Goal: Task Accomplishment & Management: Manage account settings

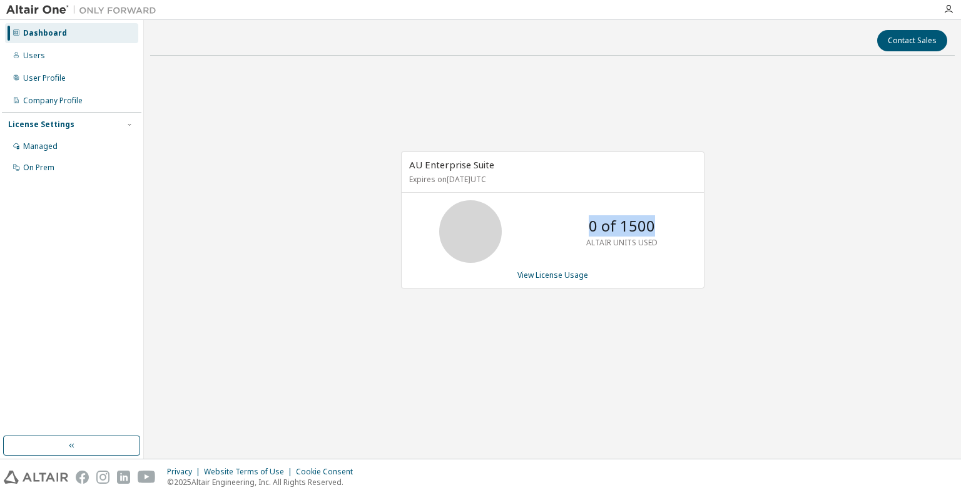
drag, startPoint x: 588, startPoint y: 225, endPoint x: 659, endPoint y: 222, distance: 71.4
click at [659, 222] on div "0 of 1500 ALTAIR UNITS USED" at bounding box center [622, 231] width 100 height 63
click at [55, 58] on div "Users" at bounding box center [71, 56] width 133 height 20
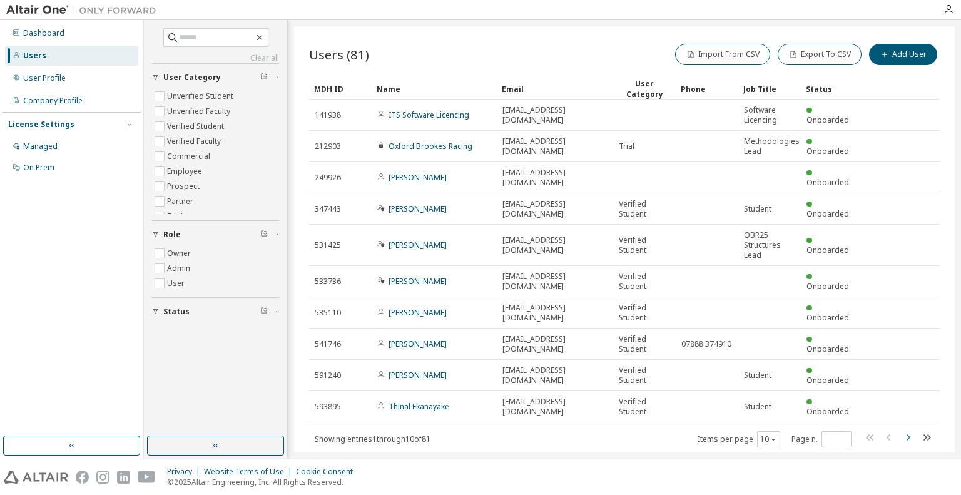
click at [904, 430] on icon "button" at bounding box center [907, 437] width 15 height 15
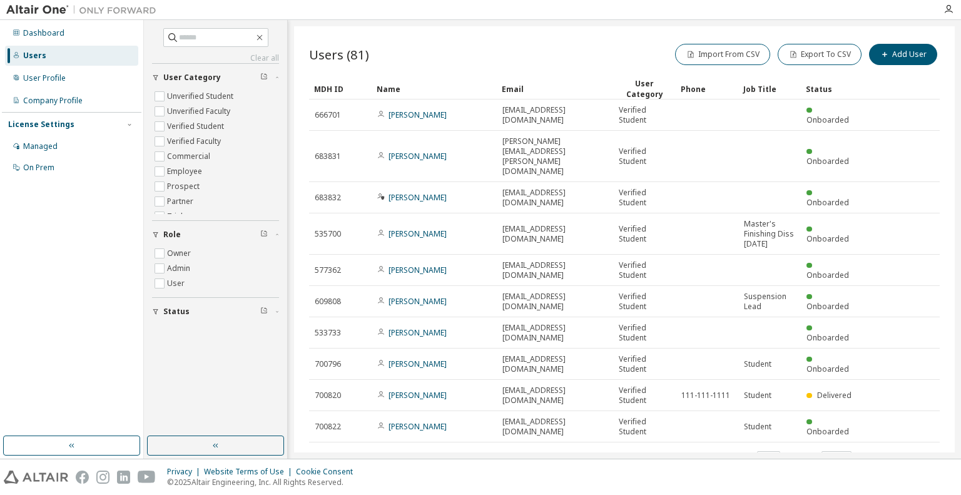
click at [886, 450] on icon "button" at bounding box center [888, 457] width 15 height 15
type input "*"
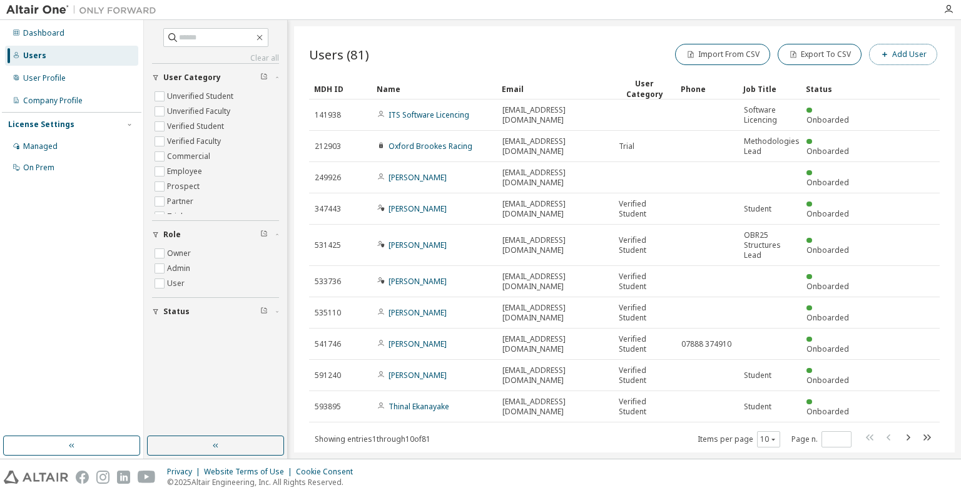
click at [902, 53] on button "Add User" at bounding box center [903, 54] width 68 height 21
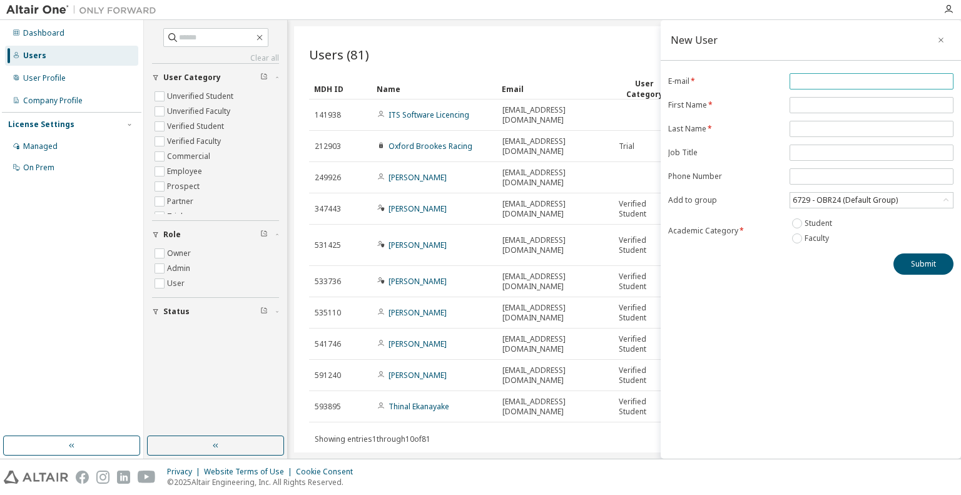
click at [845, 79] on input "email" at bounding box center [871, 81] width 158 height 10
type input "**********"
click at [831, 105] on input "text" at bounding box center [871, 105] width 158 height 10
type input "******"
click at [812, 124] on input "text" at bounding box center [871, 129] width 158 height 10
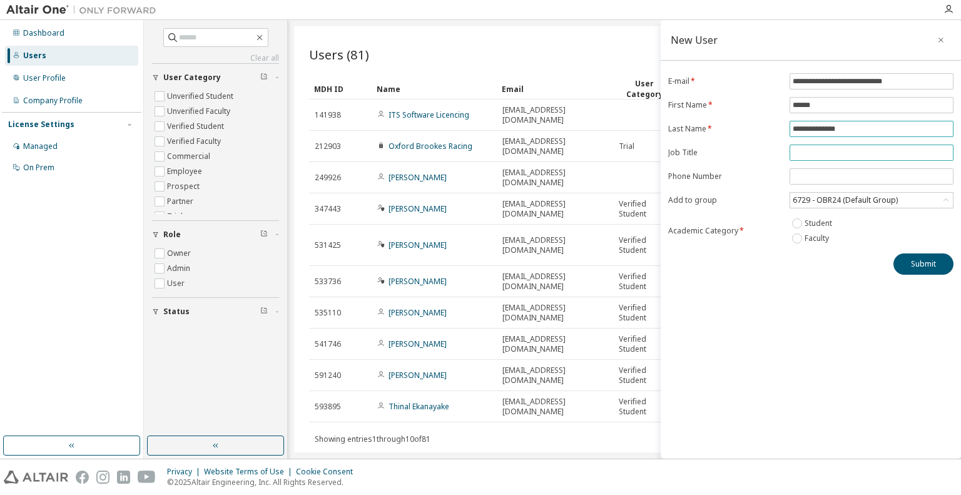
type input "**********"
click at [806, 148] on input "text" at bounding box center [871, 153] width 158 height 10
type input "**********"
click at [834, 296] on div "**********" at bounding box center [810, 239] width 300 height 438
click at [906, 262] on button "Submit" at bounding box center [923, 263] width 60 height 21
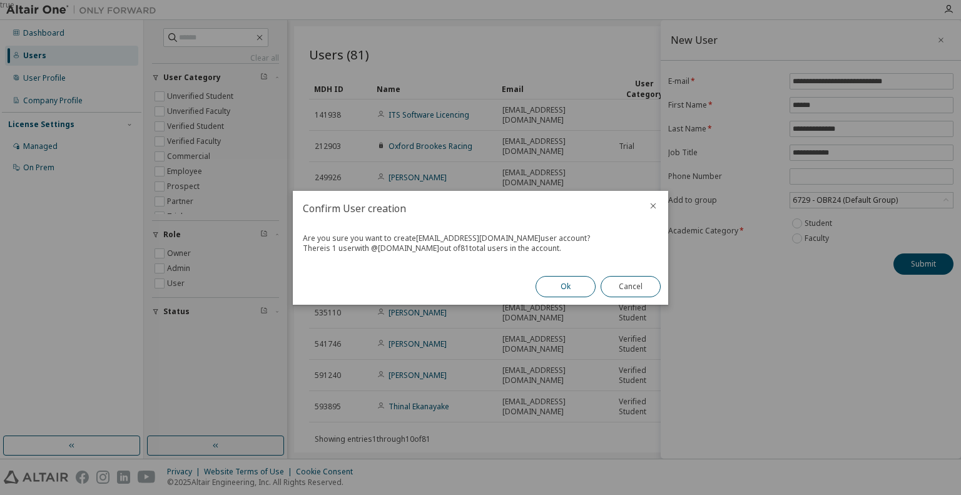
click at [572, 293] on button "Ok" at bounding box center [565, 286] width 60 height 21
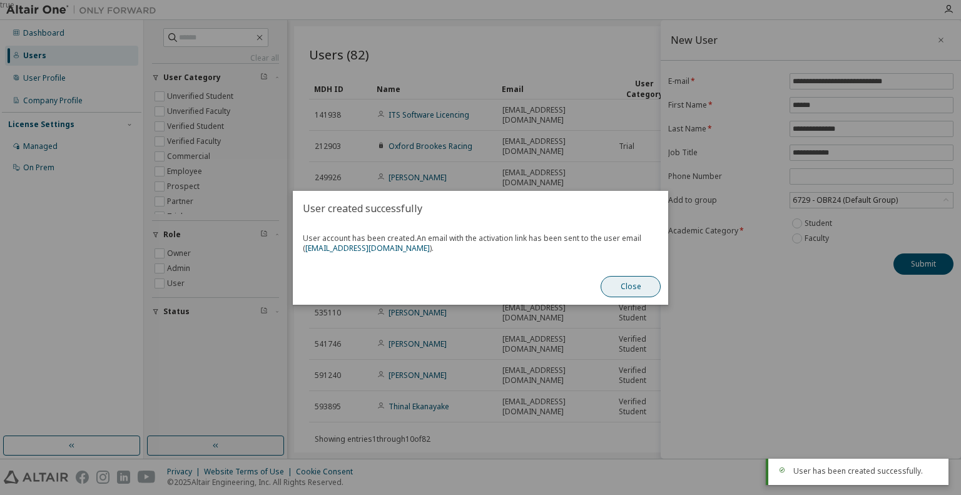
click at [620, 291] on button "Close" at bounding box center [630, 286] width 60 height 21
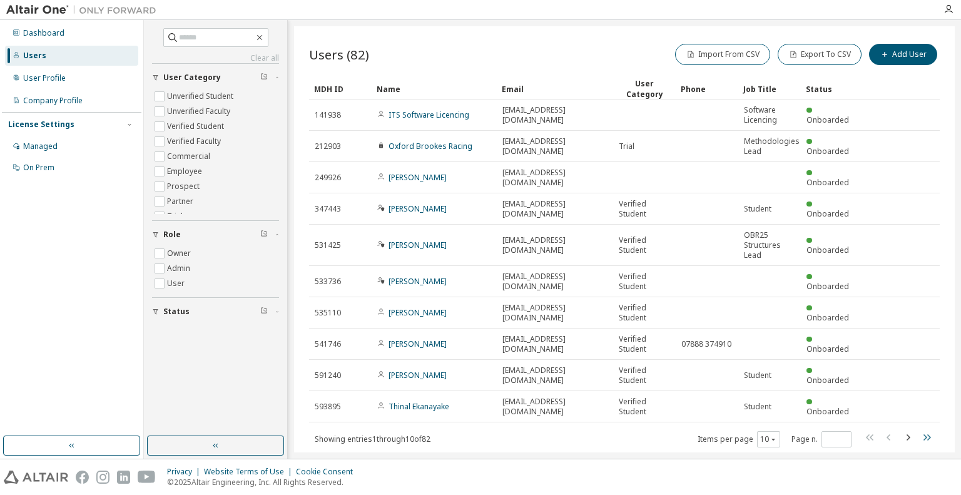
click at [919, 430] on icon "button" at bounding box center [926, 437] width 15 height 15
type input "*"
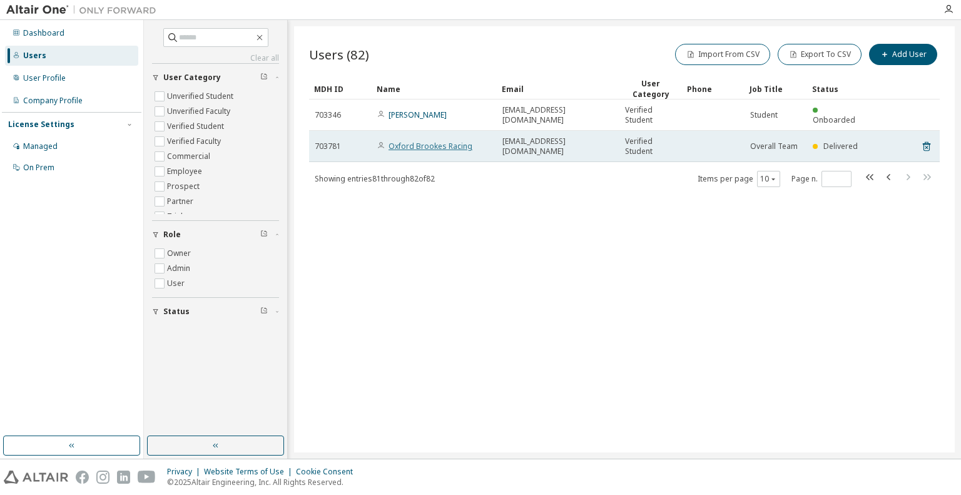
click at [457, 144] on link "Oxford Brookes Racing" at bounding box center [430, 146] width 84 height 11
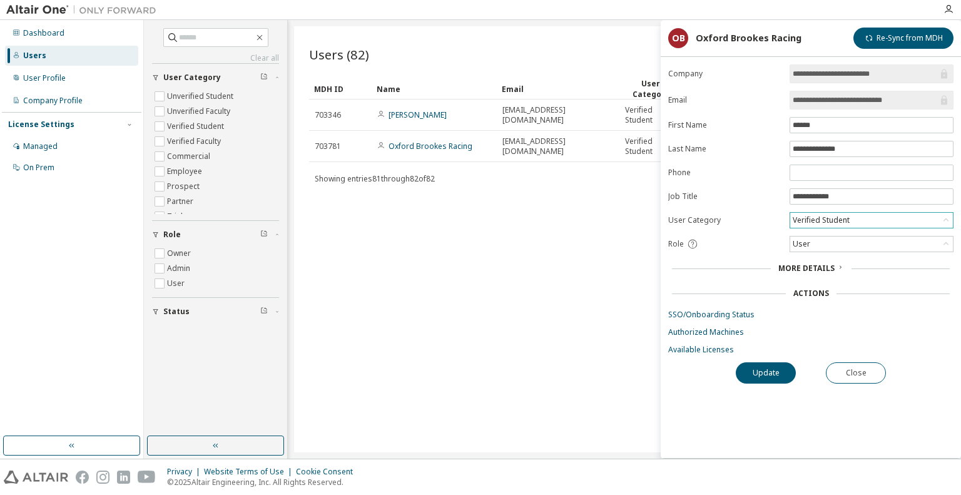
click at [826, 219] on div "Verified Student" at bounding box center [821, 220] width 61 height 14
click at [603, 271] on div "Users (82) Import From CSV Export To CSV Add User Clear Load Save Save As Field…" at bounding box center [624, 239] width 660 height 426
click at [846, 240] on div "User" at bounding box center [871, 243] width 163 height 15
click at [843, 372] on button "Close" at bounding box center [856, 372] width 60 height 21
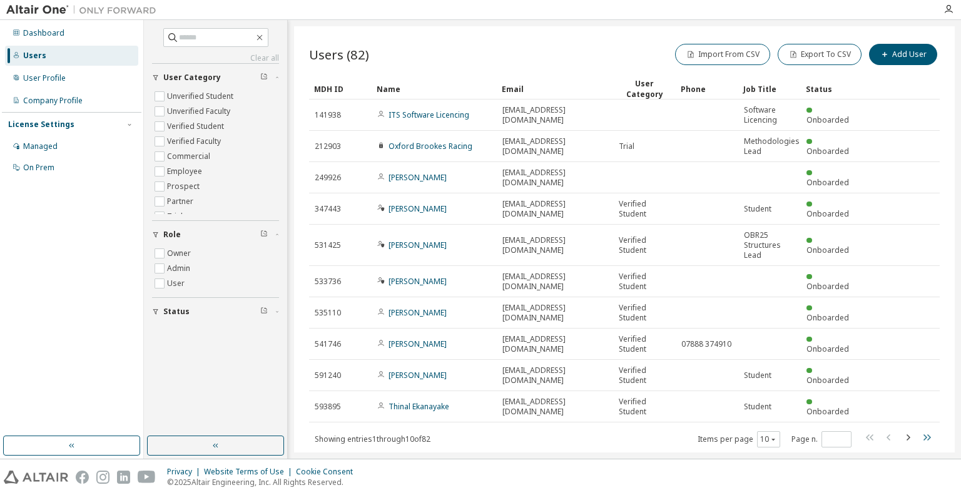
click at [924, 430] on icon "button" at bounding box center [926, 437] width 15 height 15
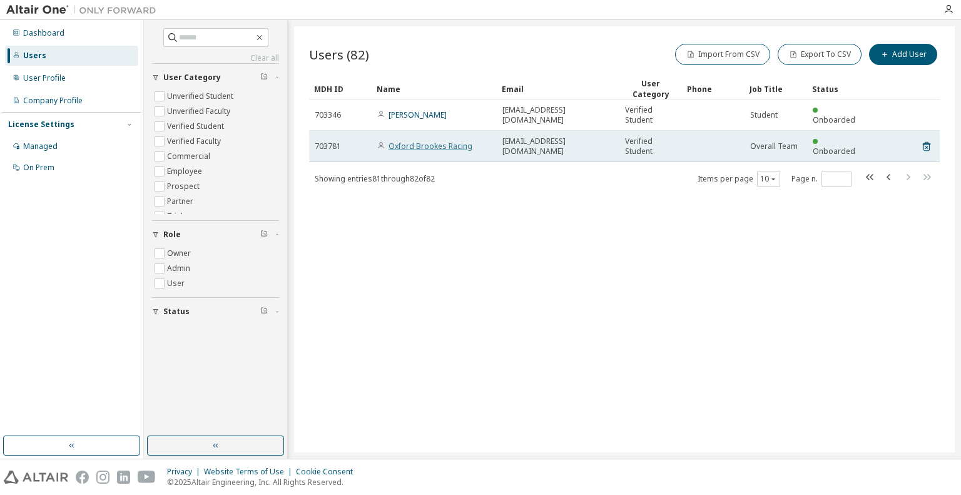
click at [455, 149] on link "Oxford Brookes Racing" at bounding box center [430, 146] width 84 height 11
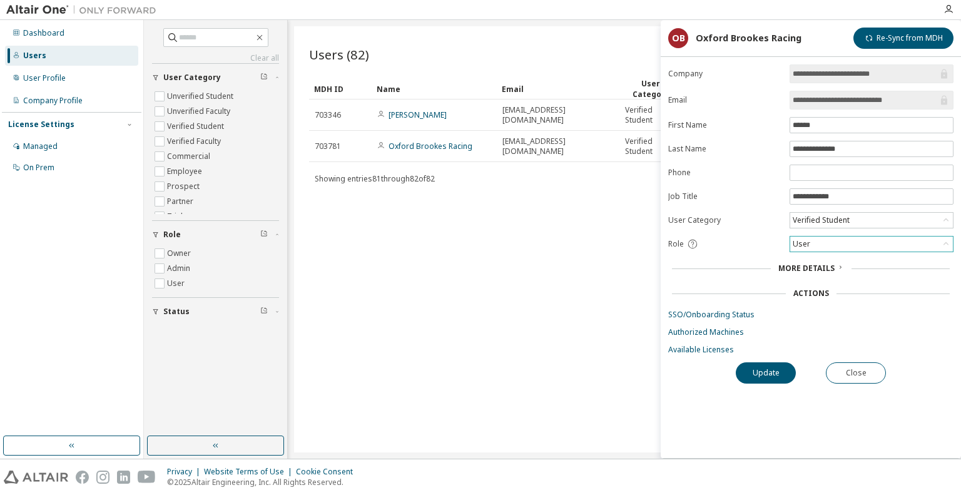
click at [809, 240] on div "User" at bounding box center [801, 244] width 21 height 14
click at [809, 256] on li "Admin" at bounding box center [871, 258] width 160 height 16
click at [771, 370] on button "Update" at bounding box center [766, 372] width 60 height 21
click at [843, 242] on div "Admin" at bounding box center [871, 243] width 163 height 15
click at [831, 276] on li "Owner" at bounding box center [871, 274] width 160 height 16
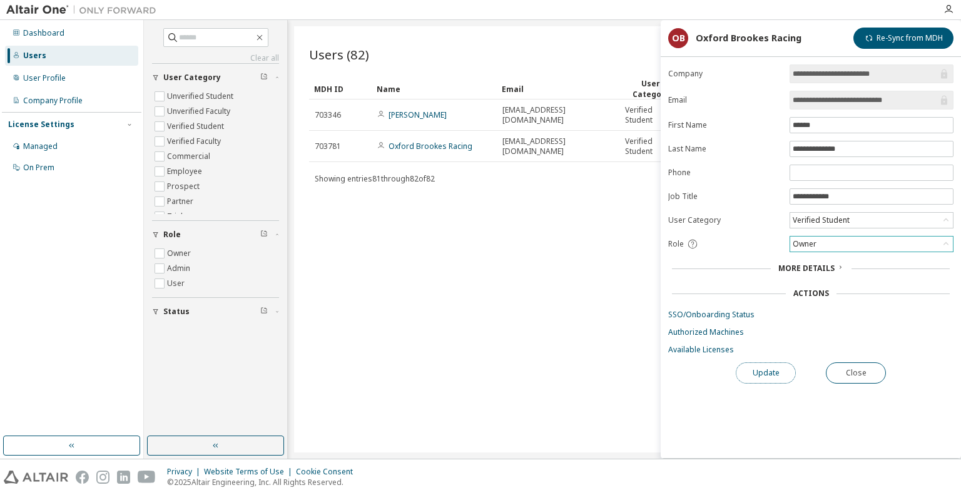
click at [780, 372] on button "Update" at bounding box center [766, 372] width 60 height 21
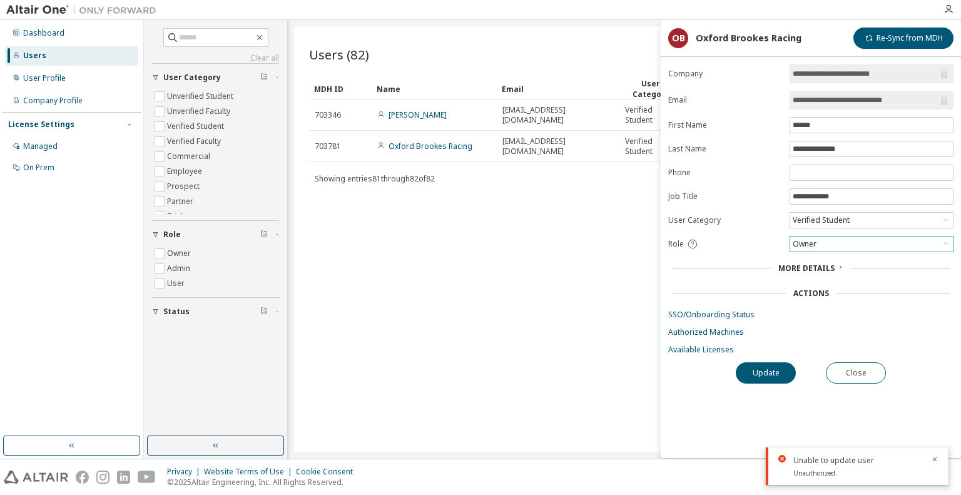
click at [841, 247] on div "Owner" at bounding box center [871, 243] width 163 height 15
click at [831, 261] on li "Admin" at bounding box center [871, 258] width 160 height 16
click at [781, 365] on button "Update" at bounding box center [766, 372] width 60 height 21
click at [846, 367] on button "Close" at bounding box center [856, 372] width 60 height 21
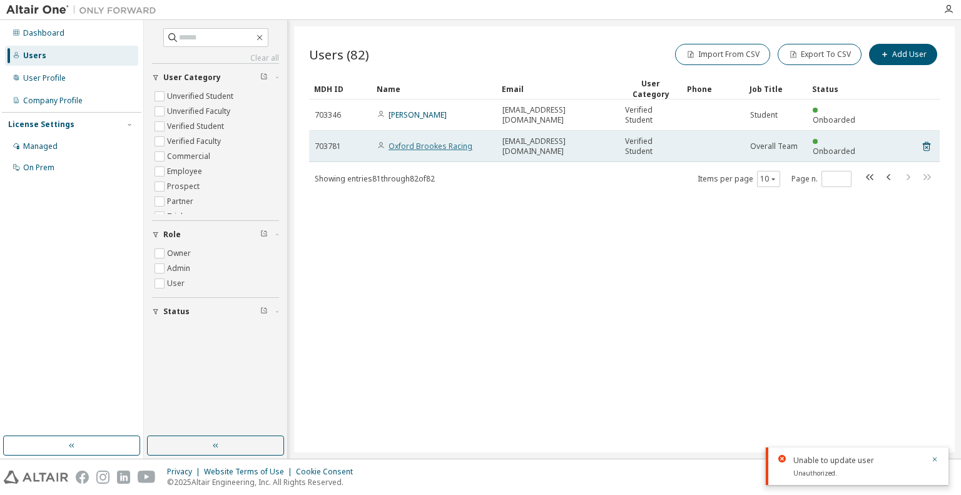
click at [435, 142] on link "Oxford Brookes Racing" at bounding box center [430, 146] width 84 height 11
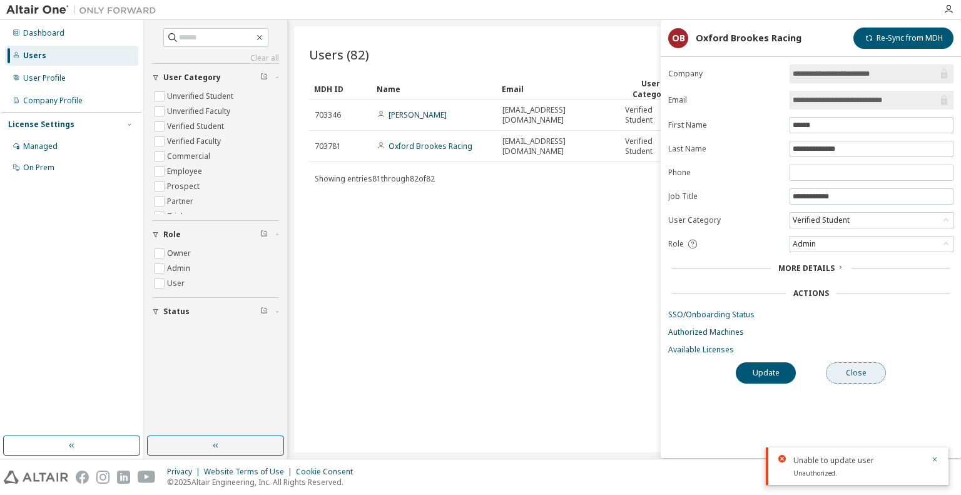
click at [849, 368] on button "Close" at bounding box center [856, 372] width 60 height 21
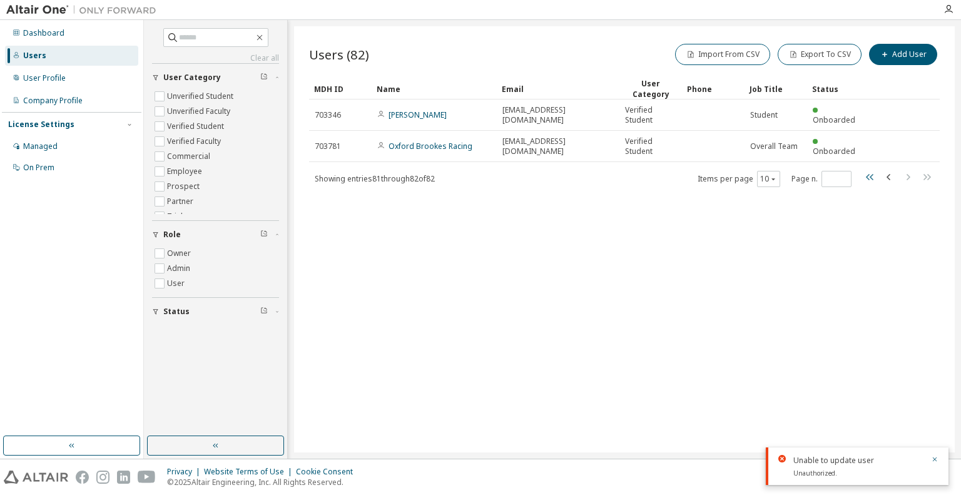
click at [868, 174] on icon "button" at bounding box center [870, 177] width 8 height 6
type input "*"
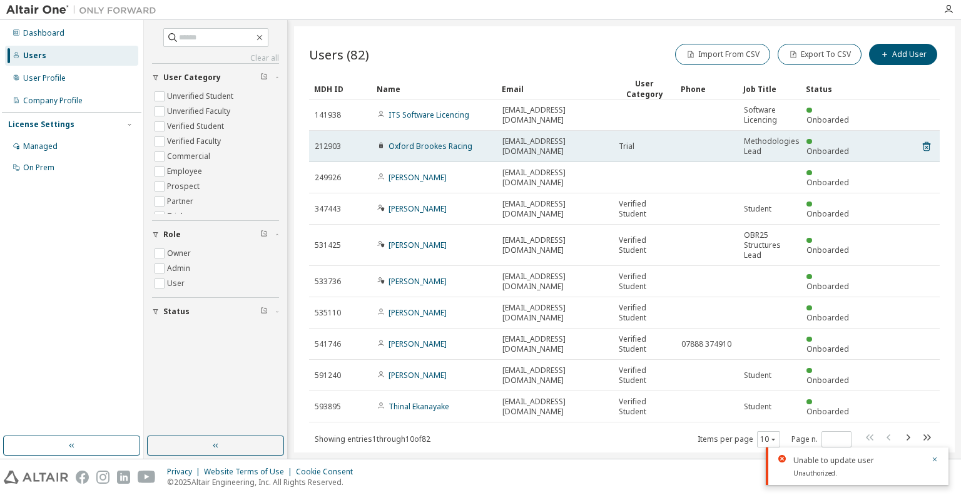
click at [723, 144] on td at bounding box center [706, 146] width 63 height 31
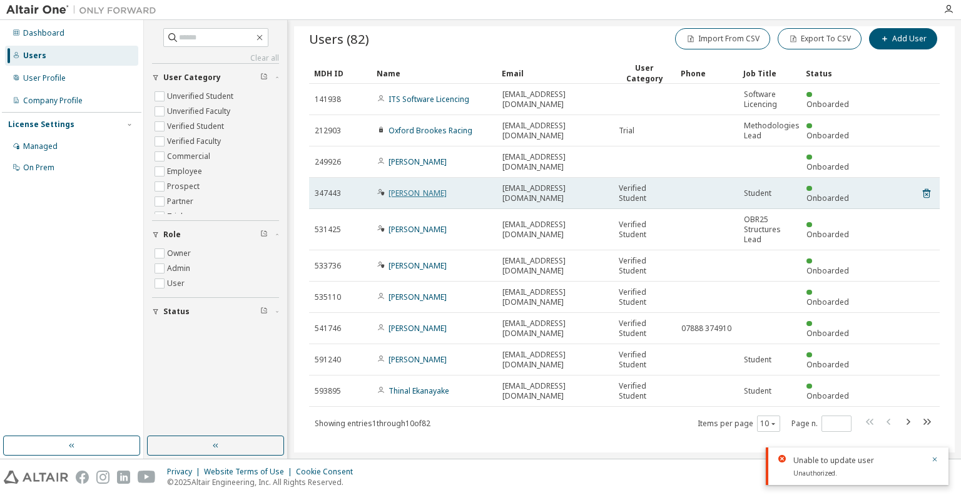
click at [423, 188] on link "[PERSON_NAME]" at bounding box center [417, 193] width 58 height 11
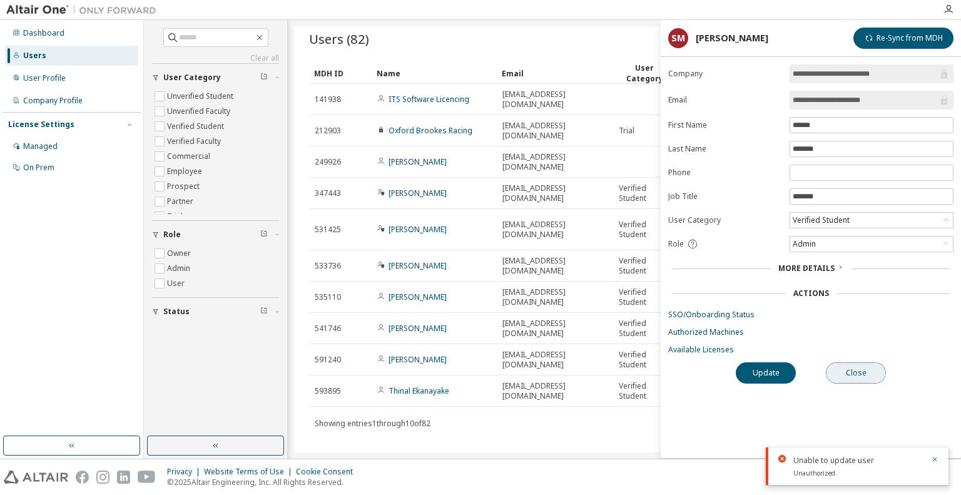
click at [849, 376] on button "Close" at bounding box center [856, 372] width 60 height 21
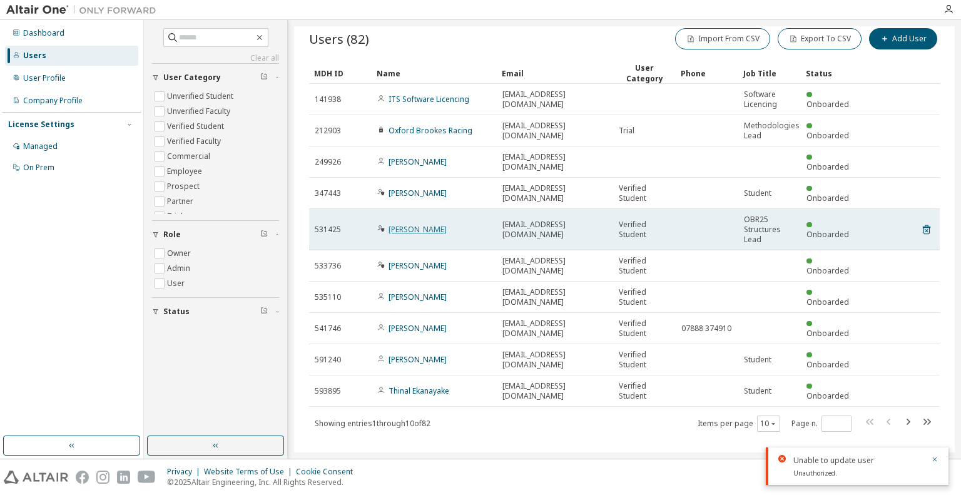
click at [434, 224] on link "[PERSON_NAME]" at bounding box center [417, 229] width 58 height 11
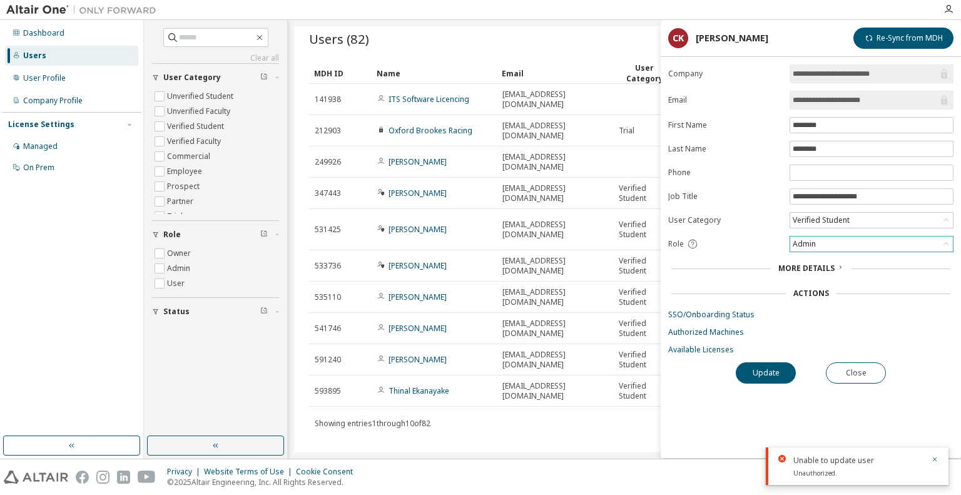
click at [807, 237] on div "Admin" at bounding box center [804, 244] width 27 height 14
click at [816, 290] on li "User" at bounding box center [871, 291] width 160 height 16
click at [761, 366] on button "Update" at bounding box center [766, 372] width 60 height 21
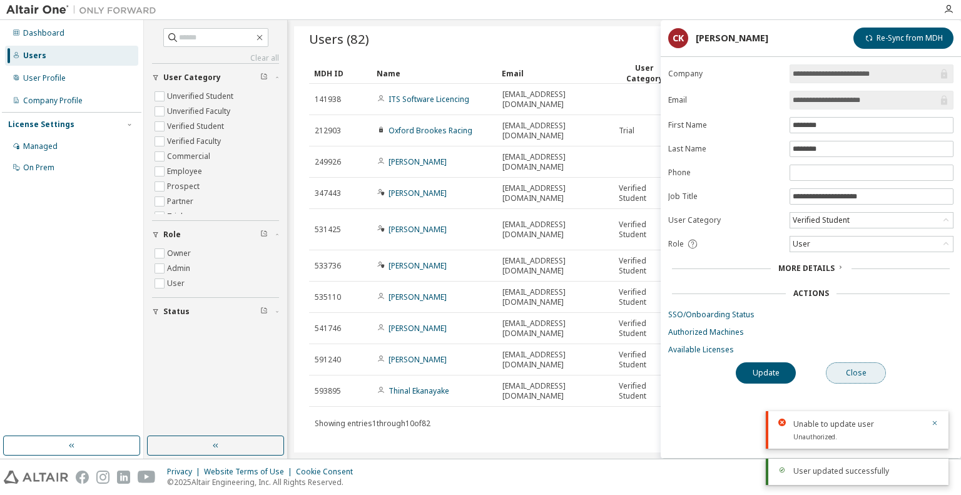
click at [852, 376] on button "Close" at bounding box center [856, 372] width 60 height 21
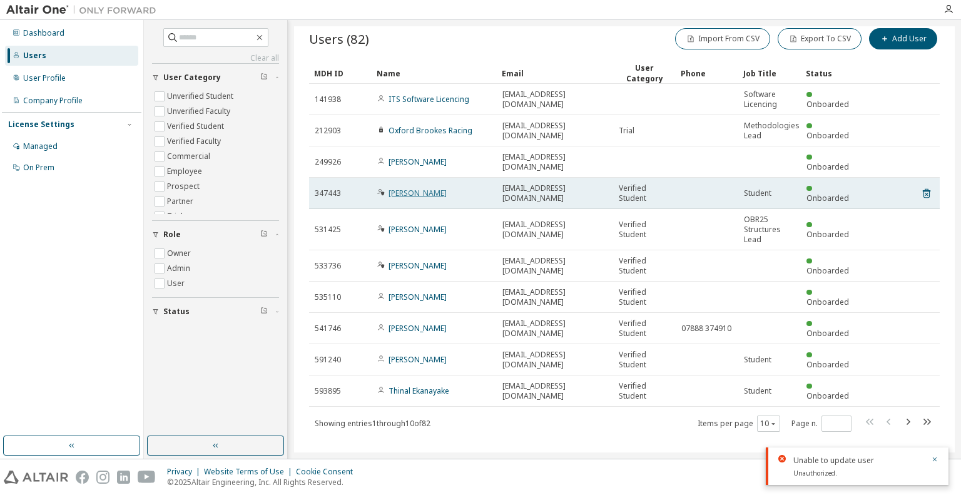
click at [411, 188] on link "[PERSON_NAME]" at bounding box center [417, 193] width 58 height 11
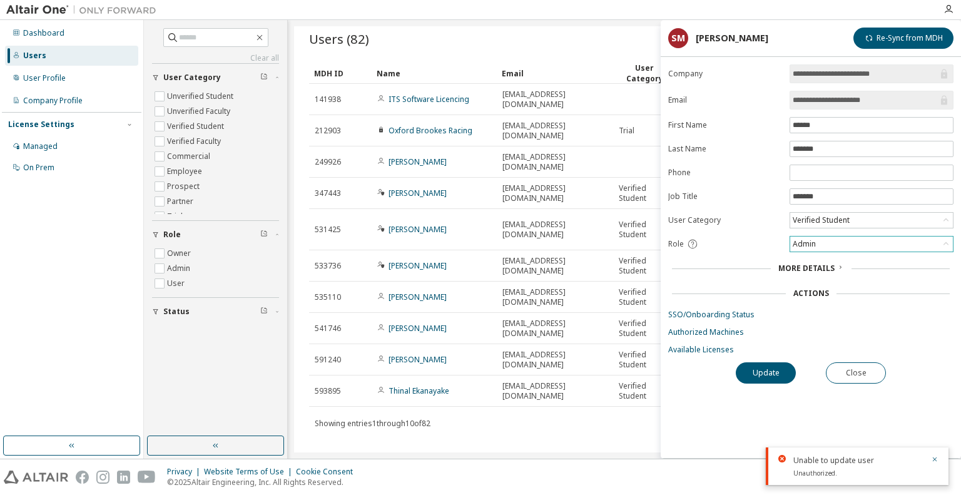
click at [853, 246] on div "Admin" at bounding box center [871, 243] width 163 height 15
click at [815, 290] on li "User" at bounding box center [871, 291] width 160 height 16
click at [763, 367] on button "Update" at bounding box center [766, 372] width 60 height 21
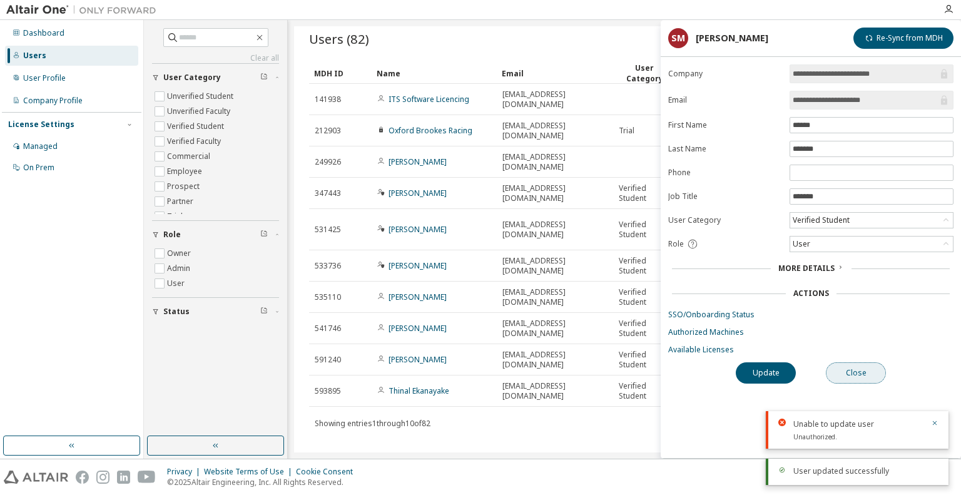
click at [853, 367] on button "Close" at bounding box center [856, 372] width 60 height 21
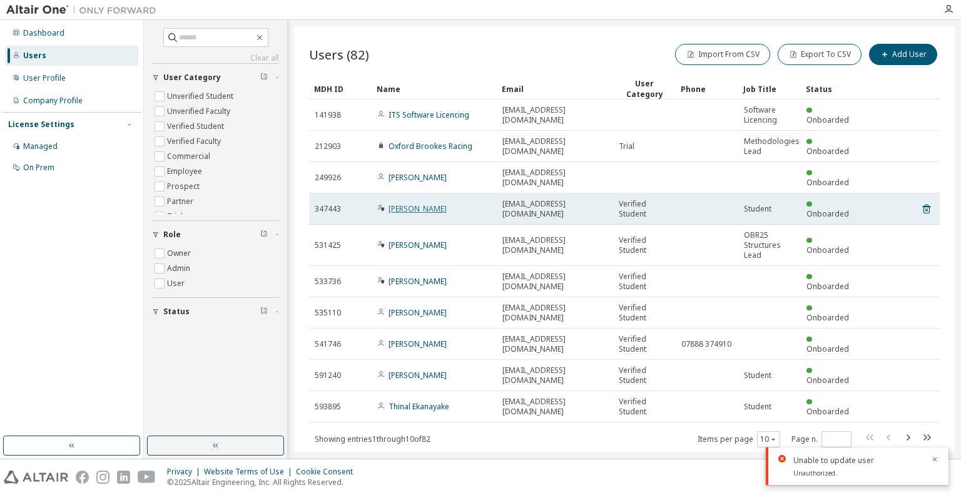
click at [431, 203] on link "[PERSON_NAME]" at bounding box center [417, 208] width 58 height 11
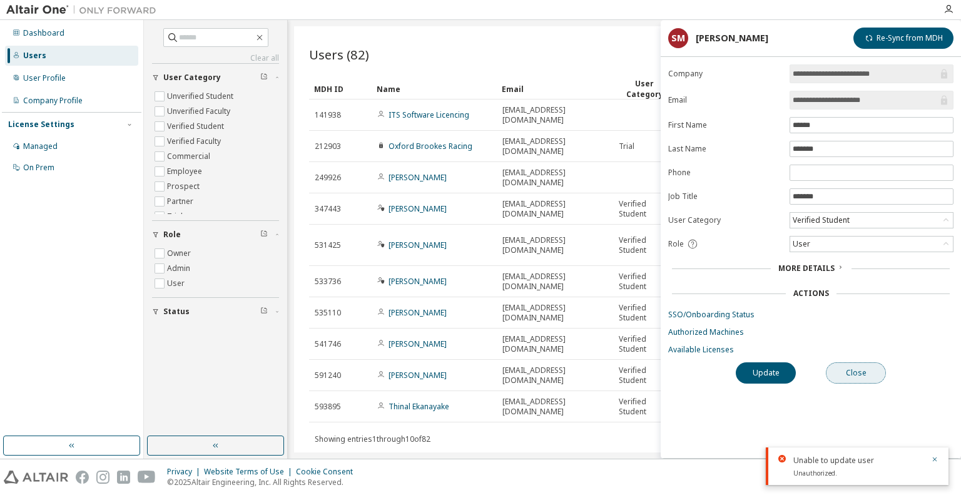
click at [851, 371] on button "Close" at bounding box center [856, 372] width 60 height 21
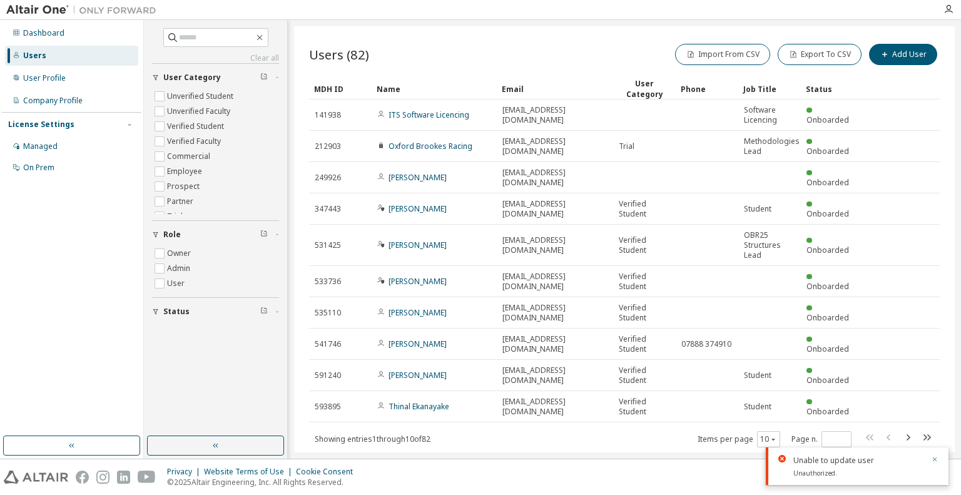
click at [935, 458] on icon "button" at bounding box center [935, 459] width 8 height 8
